Goal: Task Accomplishment & Management: Use online tool/utility

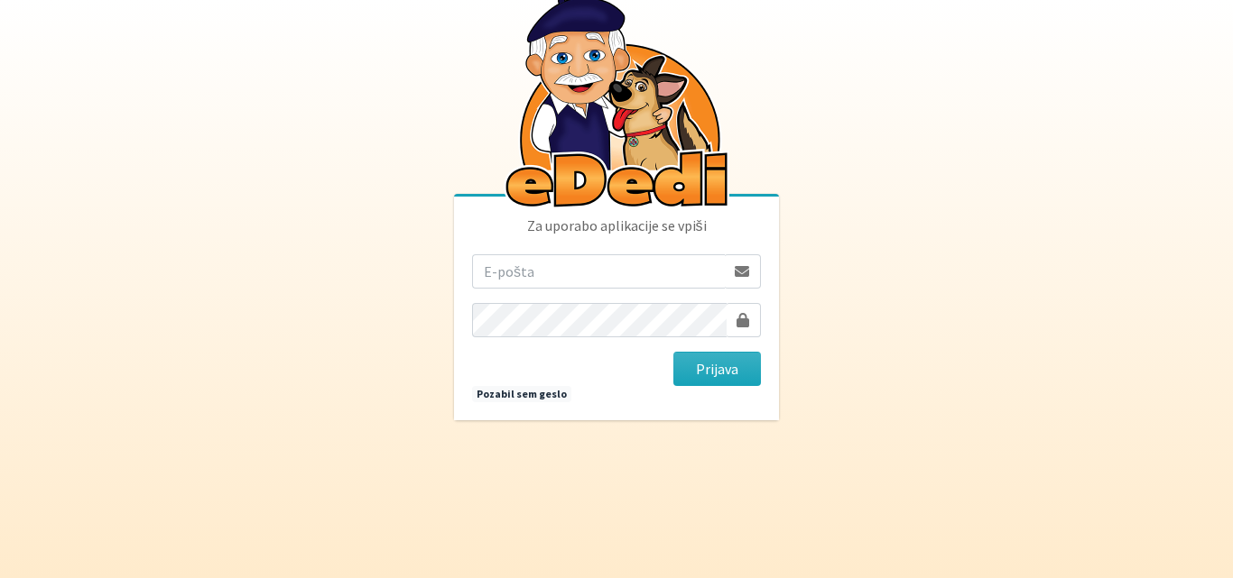
click at [541, 282] on input "email" at bounding box center [598, 271] width 253 height 34
type input "[PERSON_NAME][EMAIL_ADDRESS][PERSON_NAME][DOMAIN_NAME]"
click at [827, 280] on body "Za uporabo aplikacije se vpiši tamara.bonasera@gmail.com Prijava Pozabil sem ge…" at bounding box center [616, 289] width 1233 height 578
click at [724, 363] on button "Prijava" at bounding box center [717, 369] width 88 height 34
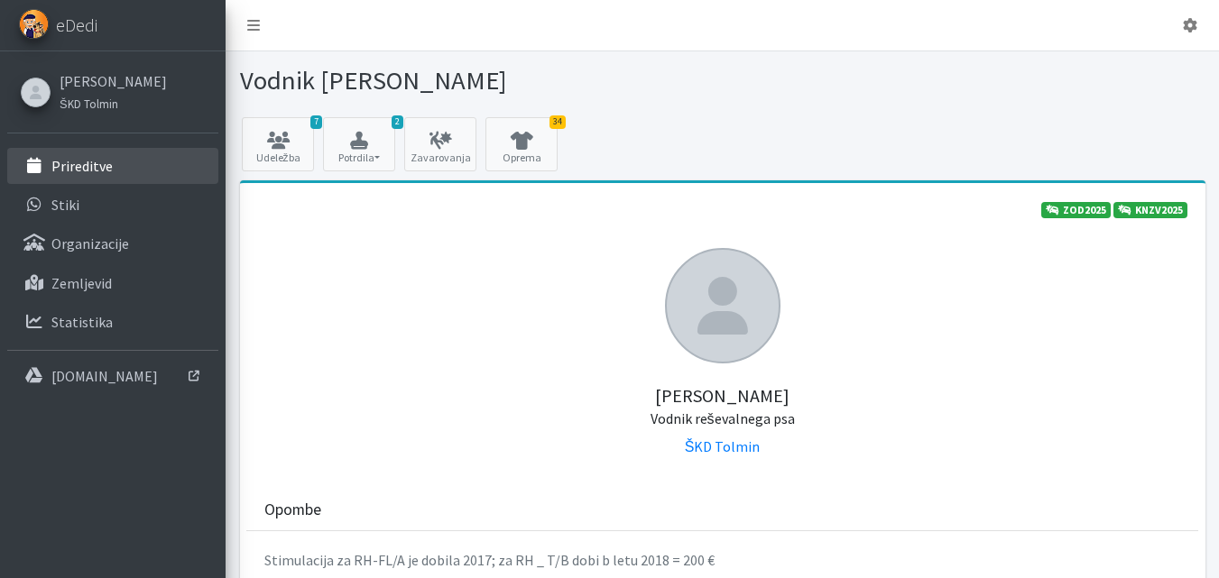
click at [83, 167] on p "Prireditve" at bounding box center [81, 166] width 61 height 18
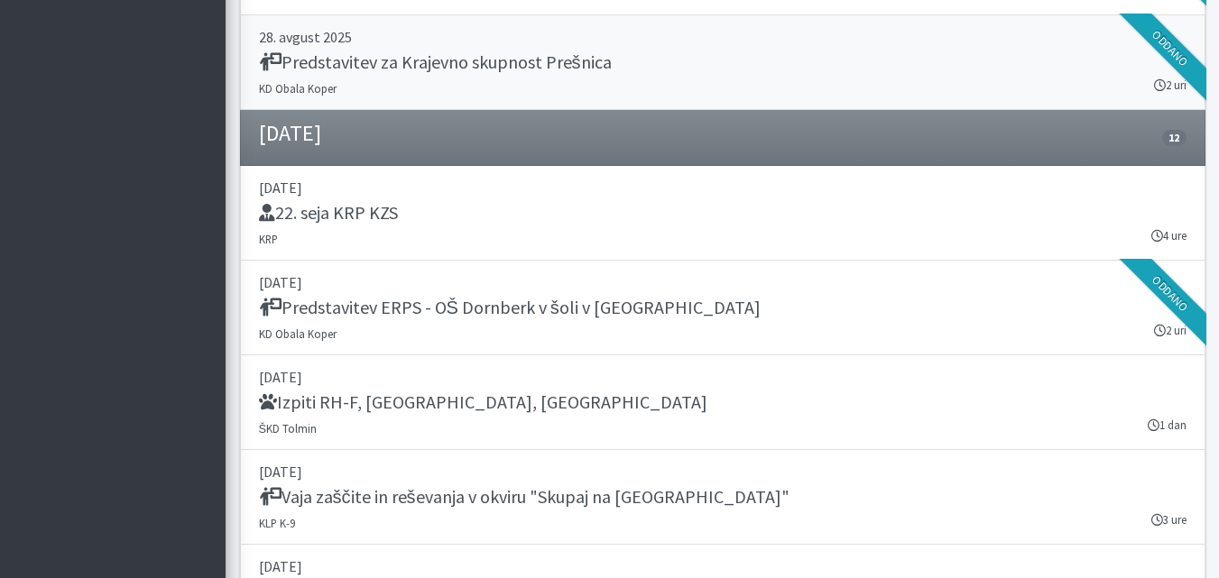
scroll to position [1444, 0]
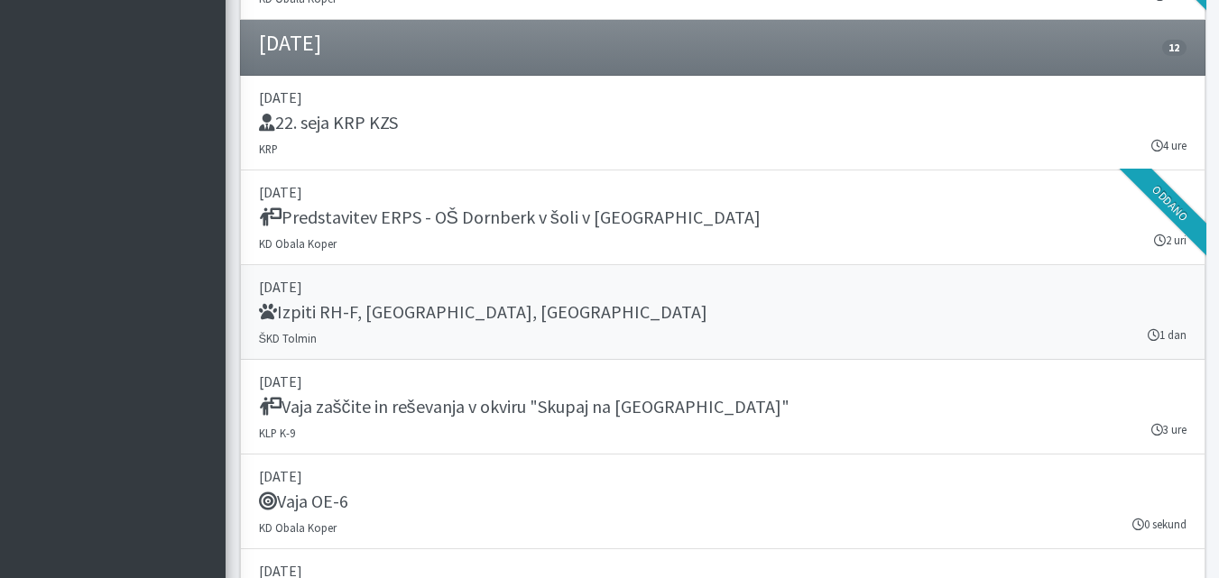
click at [345, 312] on h5 "Izpiti RH-F, [GEOGRAPHIC_DATA], [GEOGRAPHIC_DATA]" at bounding box center [483, 312] width 448 height 22
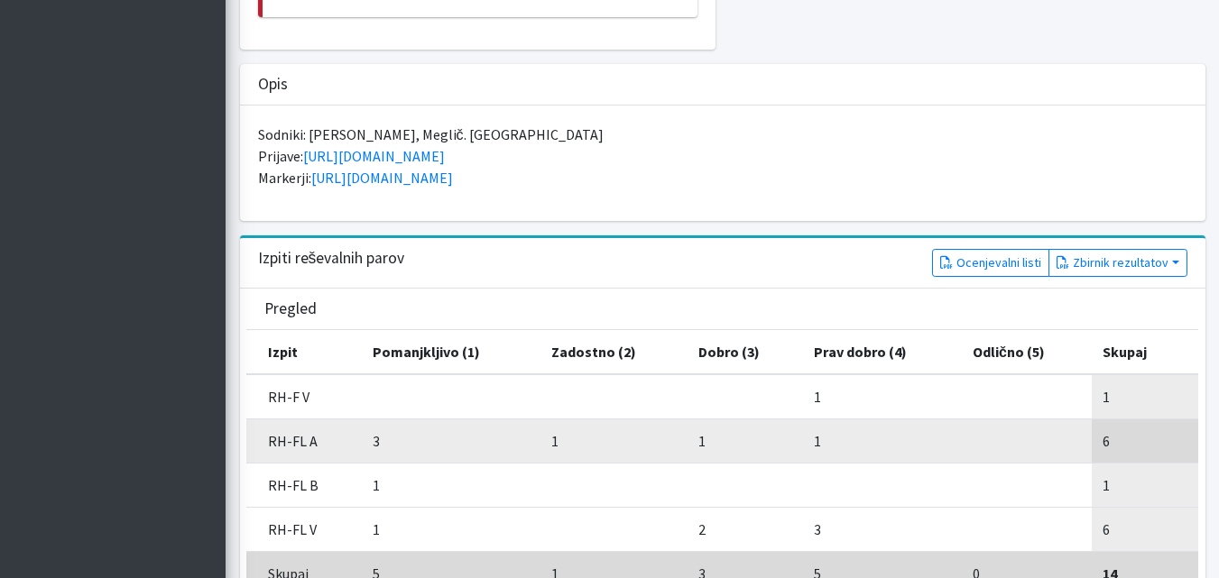
scroll to position [632, 0]
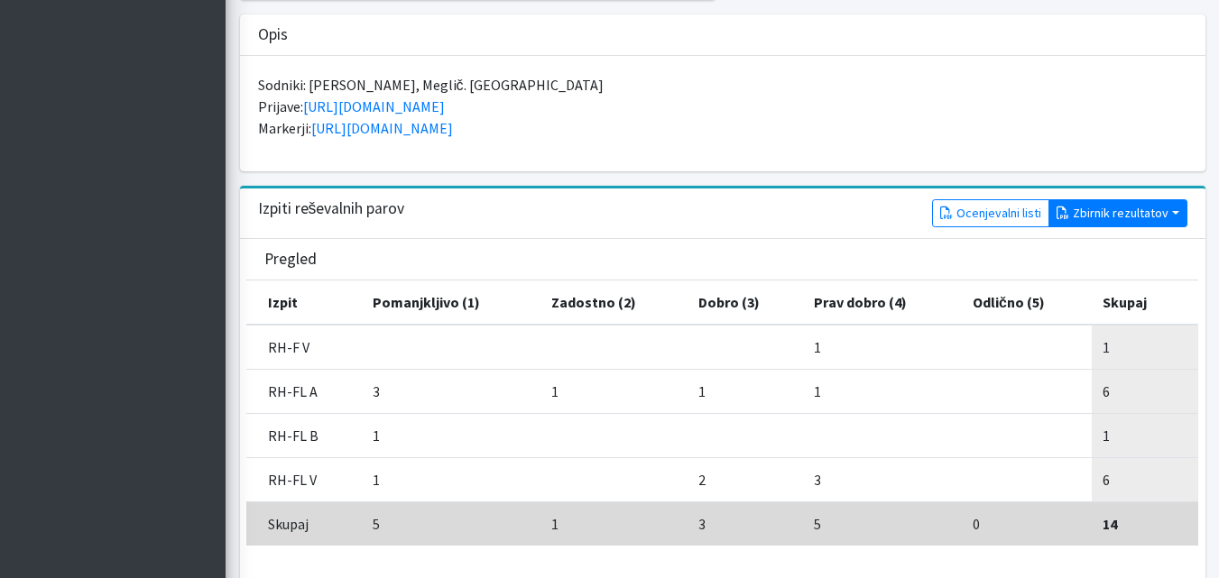
click at [1122, 199] on button "Zbirnik rezultatov" at bounding box center [1118, 213] width 139 height 28
click at [1108, 237] on link "Z rezultati" at bounding box center [1121, 251] width 143 height 29
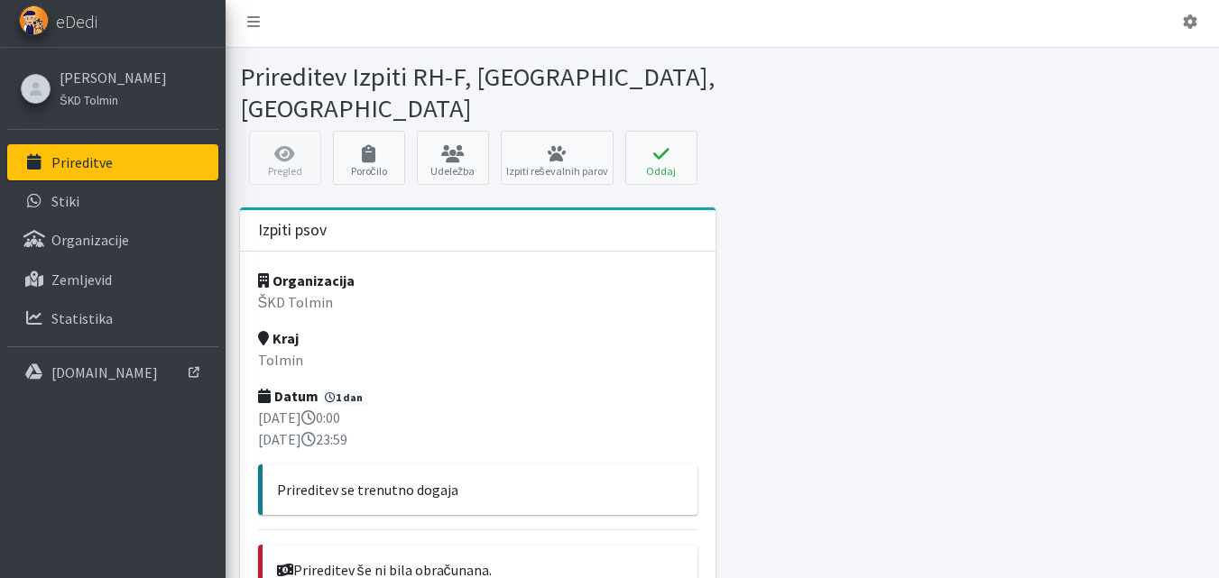
scroll to position [0, 0]
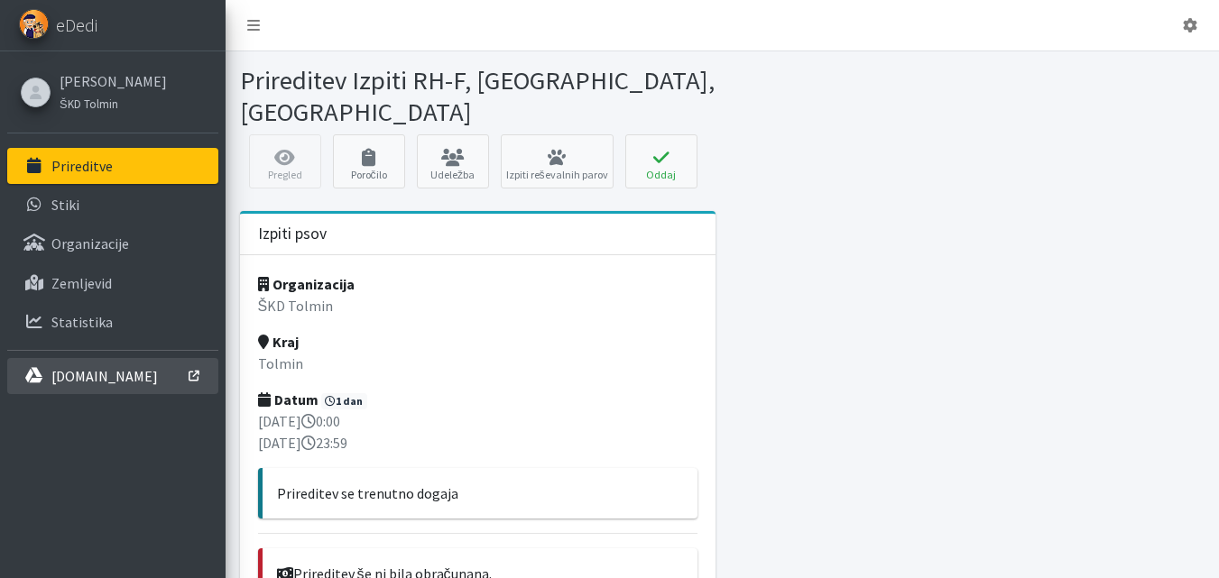
click at [119, 380] on p "[DOMAIN_NAME]" at bounding box center [104, 376] width 106 height 18
click at [1188, 27] on icon at bounding box center [1190, 25] width 14 height 14
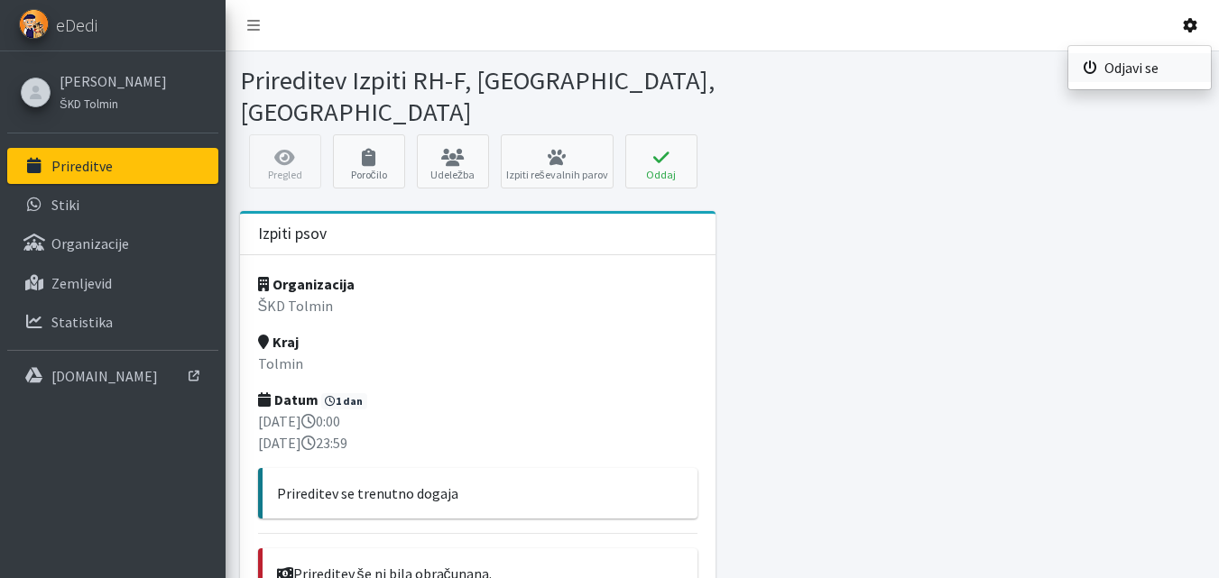
click at [1130, 63] on link "Odjavi se" at bounding box center [1139, 67] width 143 height 29
